Goal: Task Accomplishment & Management: Use online tool/utility

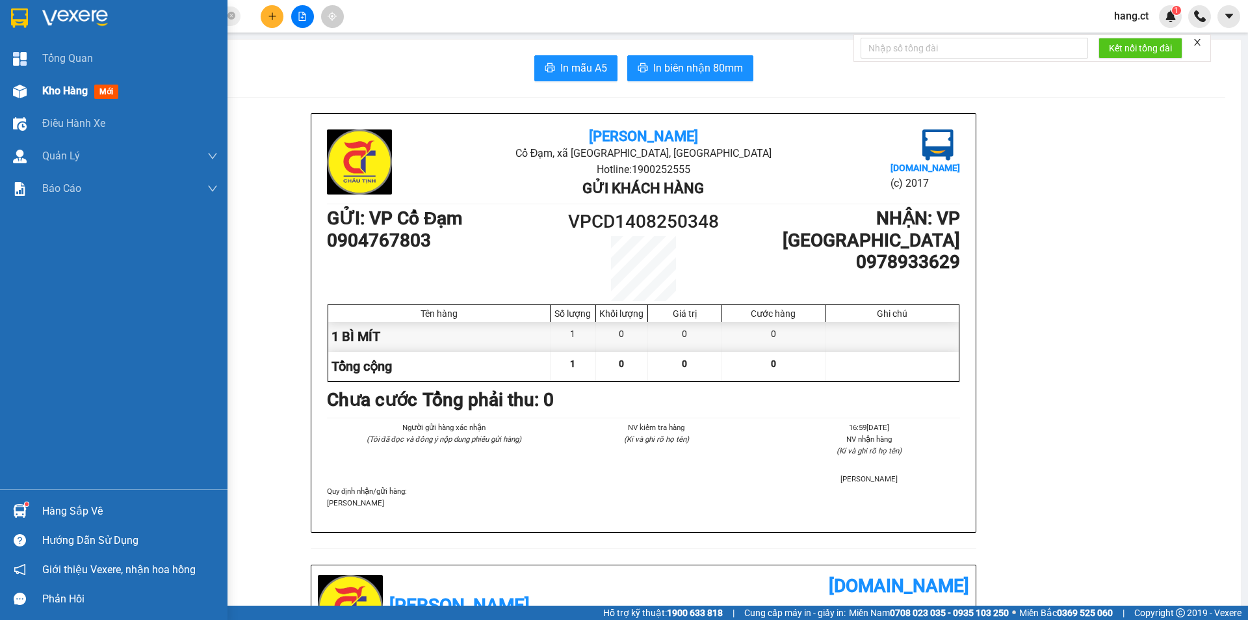
click at [54, 91] on span "Kho hàng" at bounding box center [65, 91] width 46 height 12
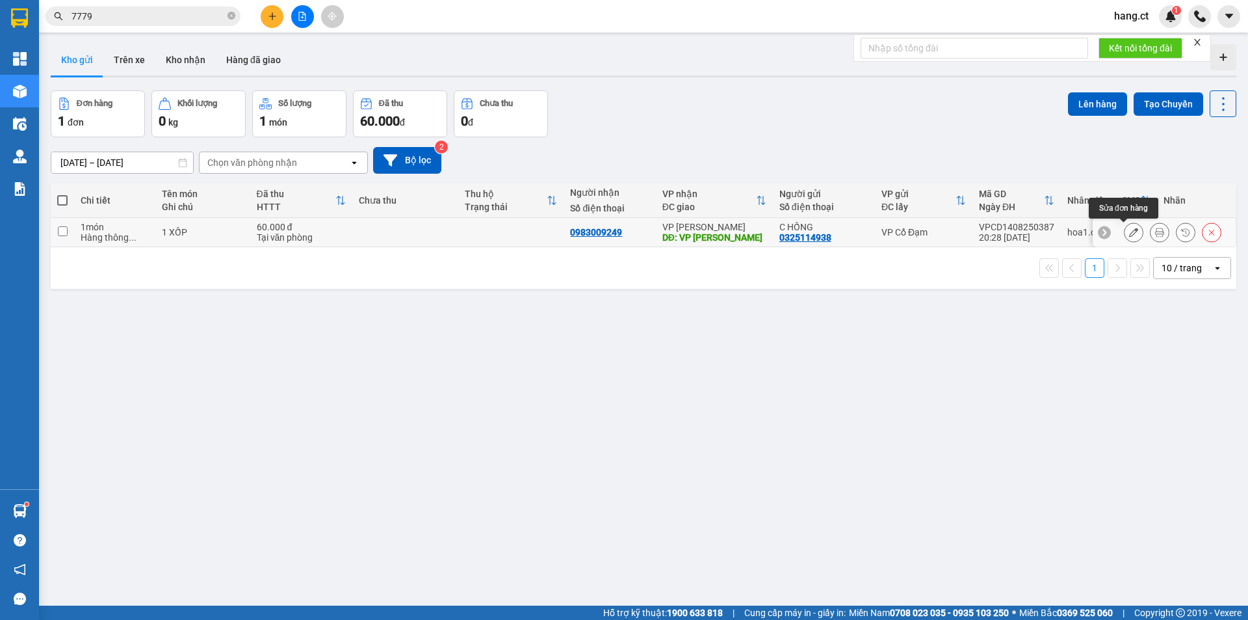
click at [1125, 234] on button at bounding box center [1134, 232] width 18 height 23
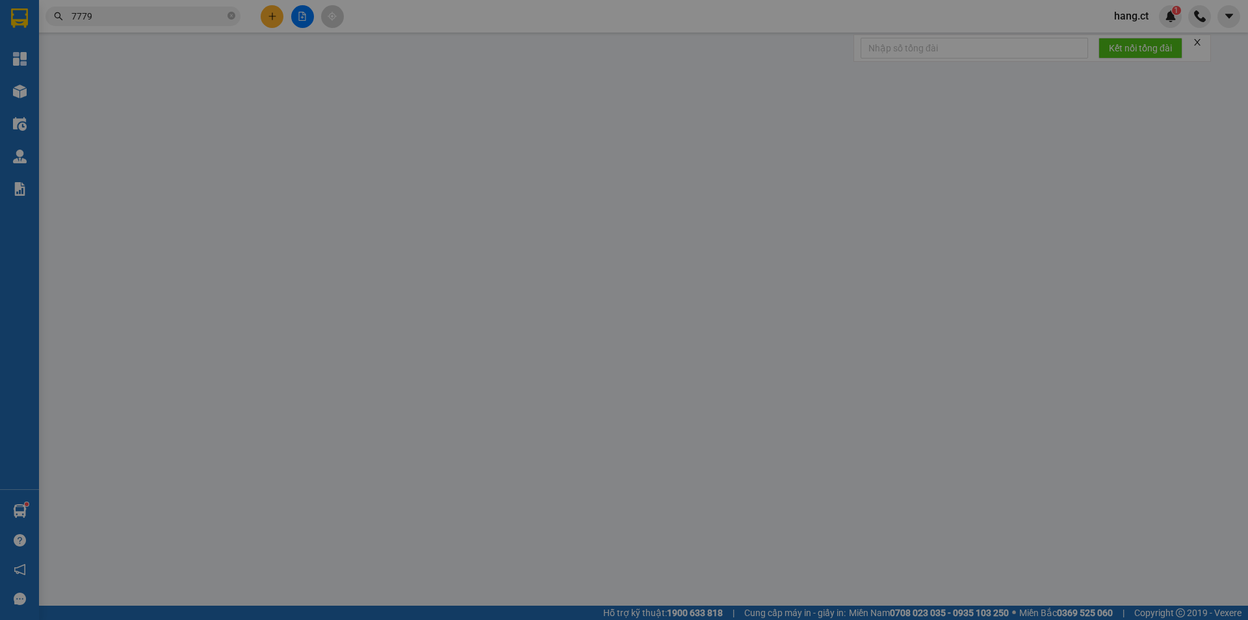
type input "0325114938"
type input "C HỒNG"
type input "0983009249"
type input "VP [PERSON_NAME]"
type input "60.000"
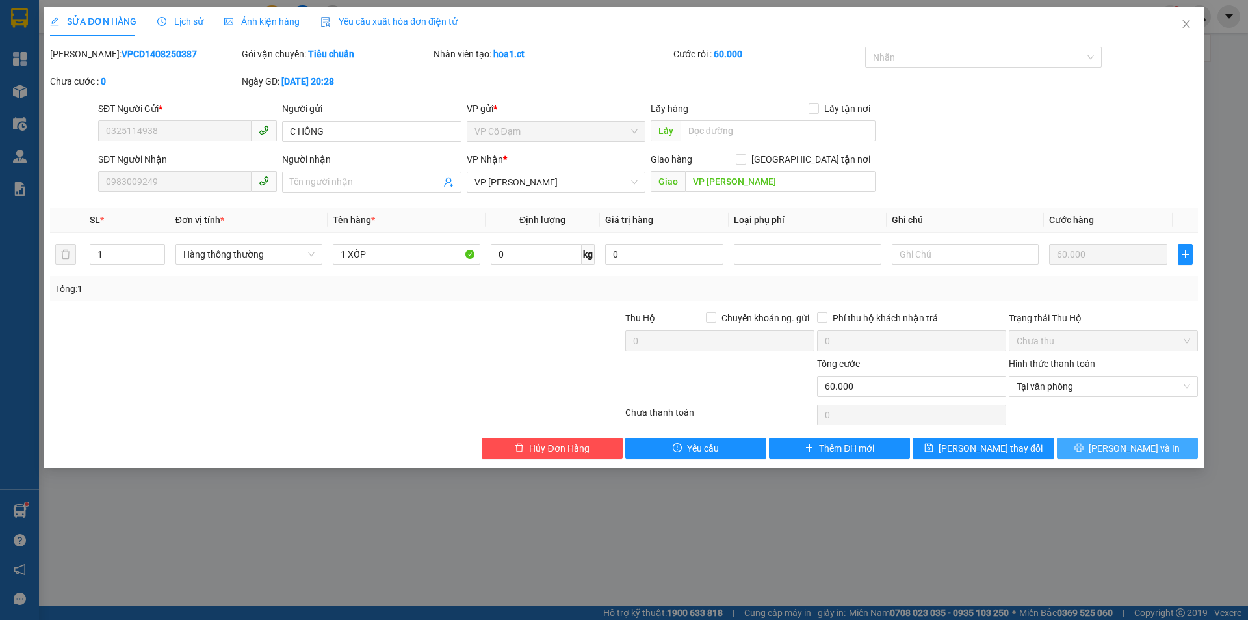
click at [1153, 451] on span "[PERSON_NAME] và In" at bounding box center [1134, 448] width 91 height 14
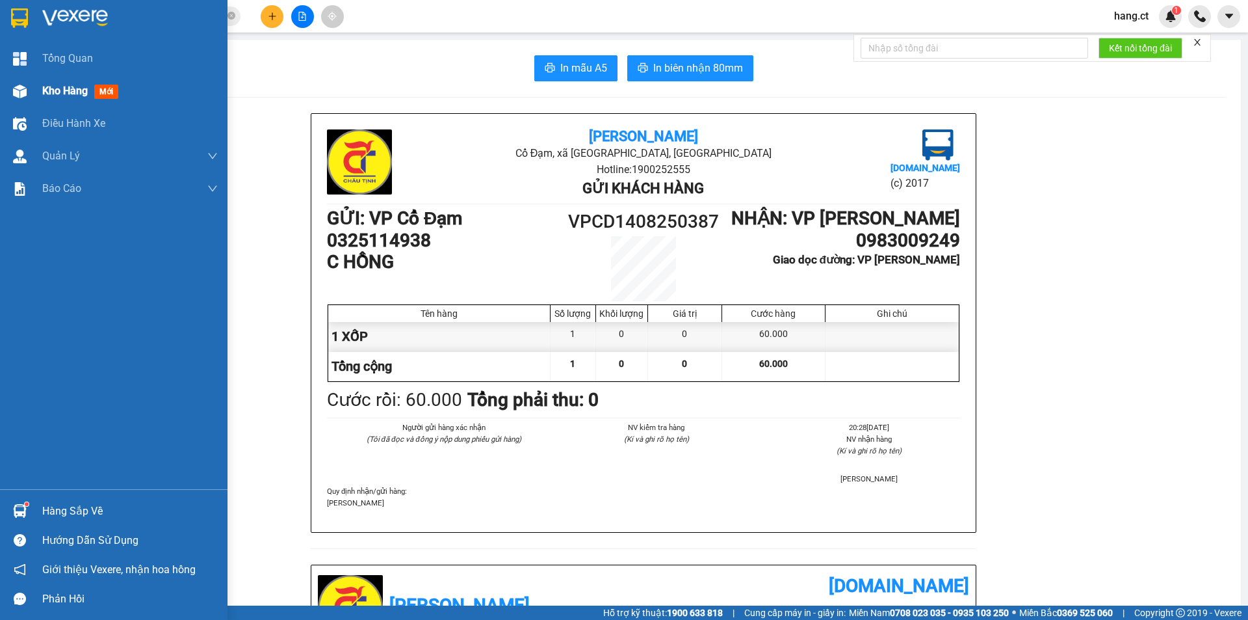
click at [20, 92] on img at bounding box center [20, 92] width 14 height 14
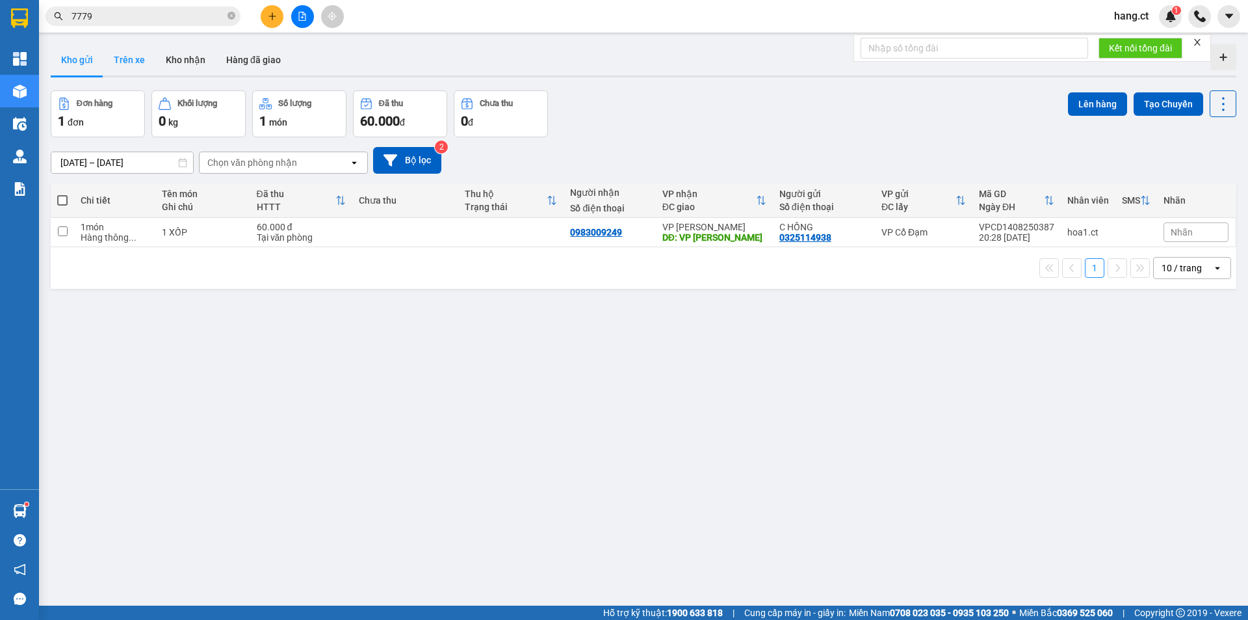
click at [141, 49] on button "Trên xe" at bounding box center [129, 59] width 52 height 31
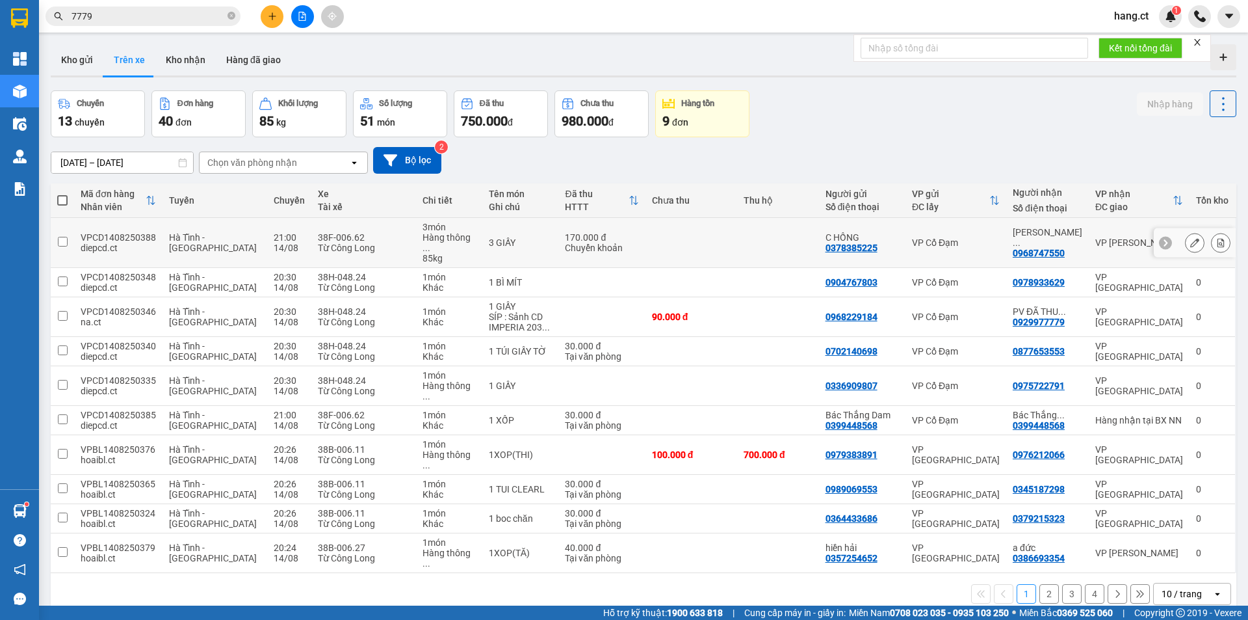
click at [659, 237] on td at bounding box center [692, 243] width 92 height 50
checkbox input "true"
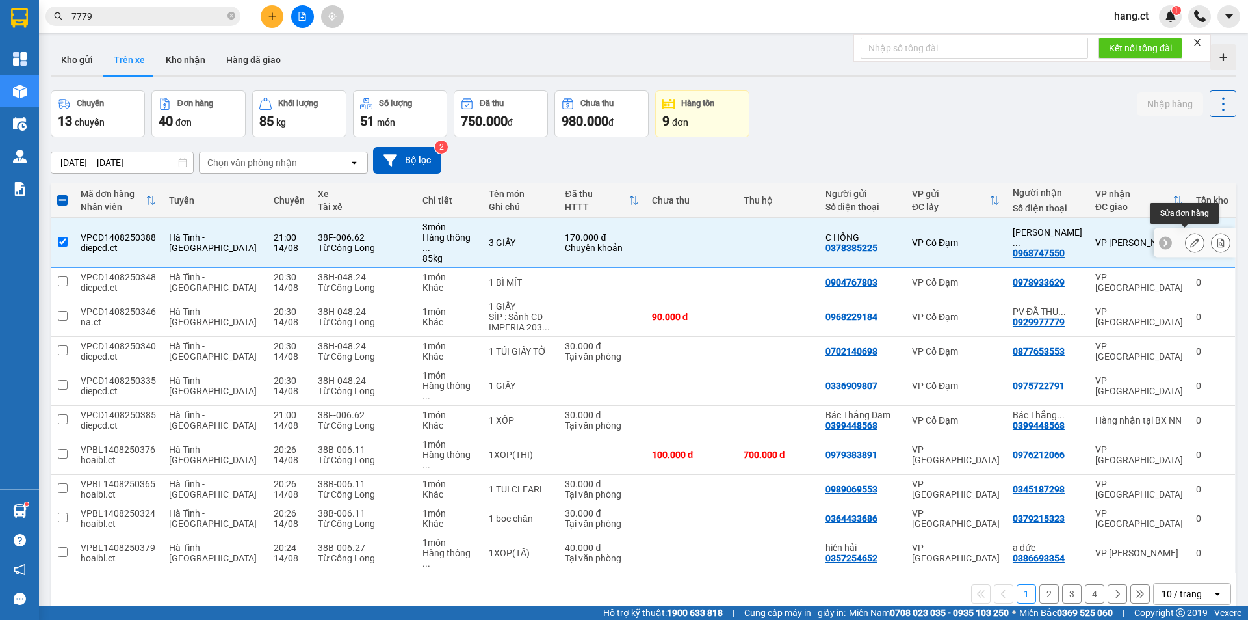
click at [1191, 238] on icon at bounding box center [1195, 242] width 9 height 9
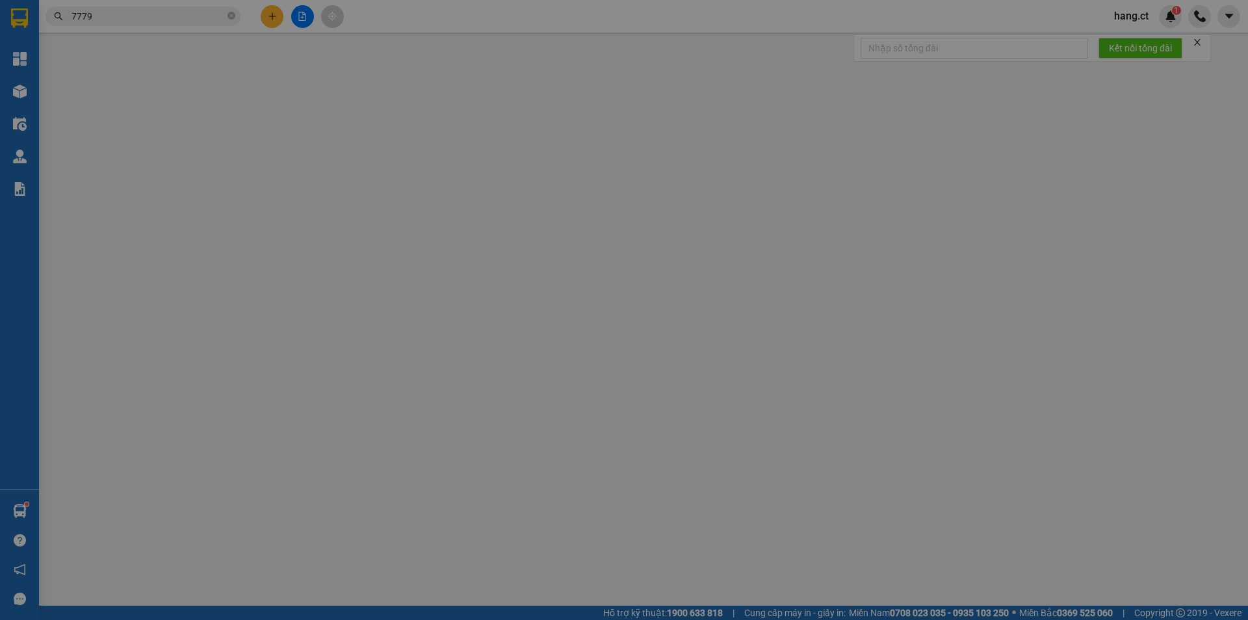
type input "0378385225"
type input "C HỒNG"
type input "0968747550"
type input "[PERSON_NAME]"
type input "170.000"
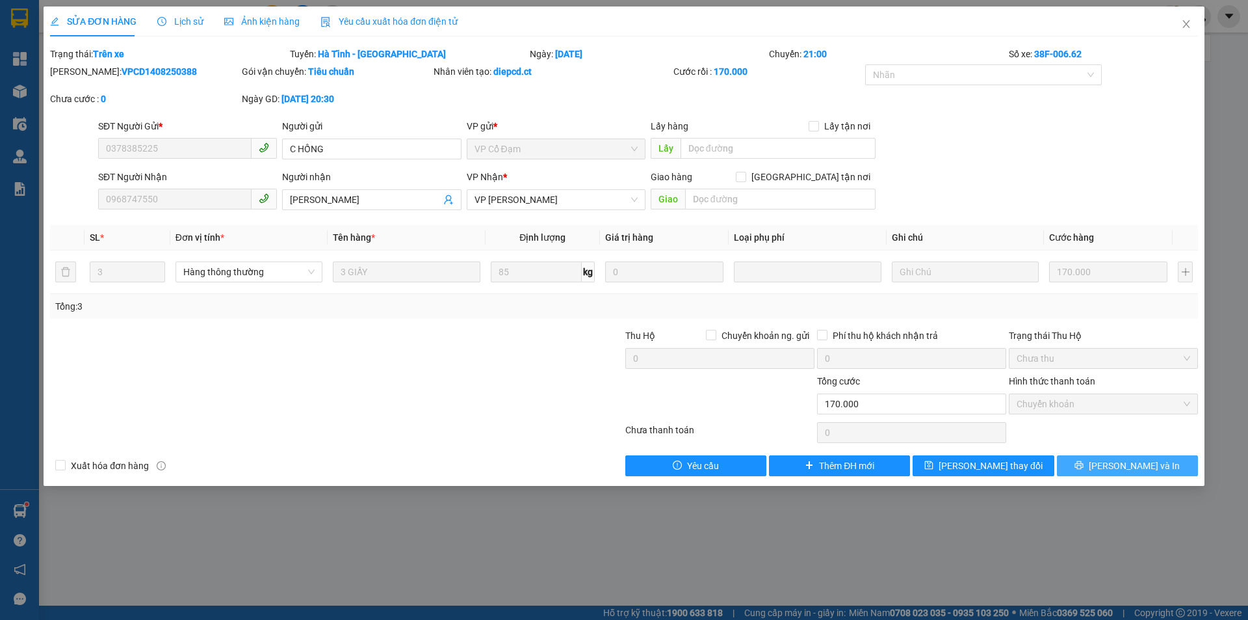
click at [1129, 461] on span "[PERSON_NAME] và In" at bounding box center [1134, 465] width 91 height 14
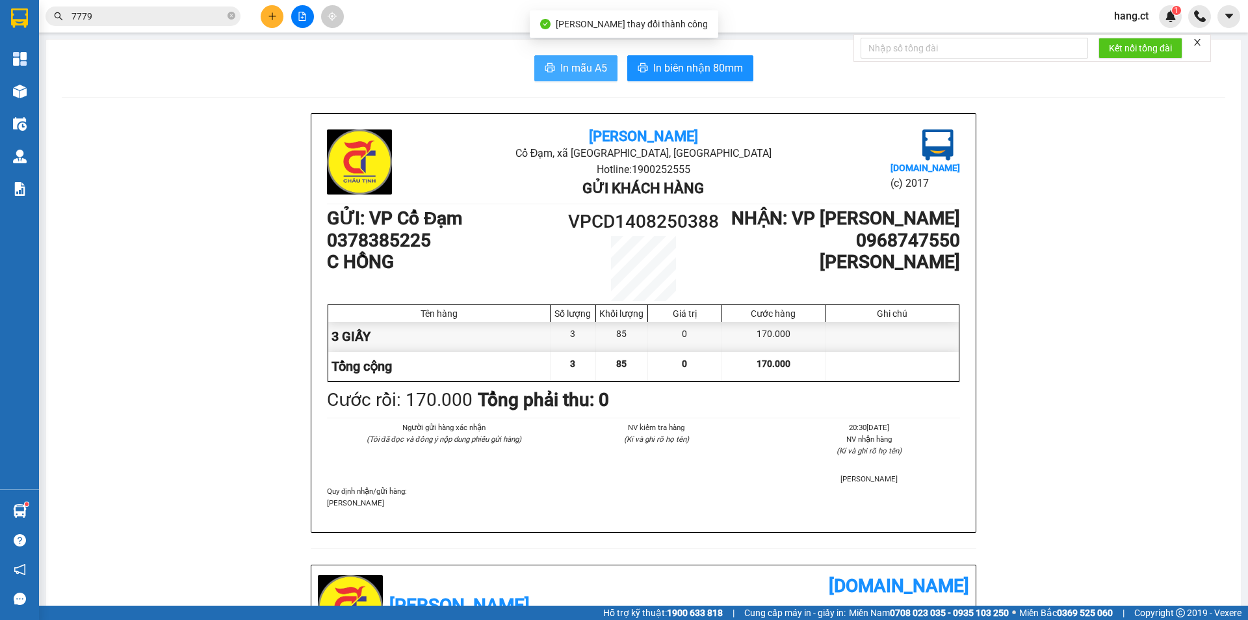
click at [588, 72] on span "In mẫu A5" at bounding box center [583, 68] width 47 height 16
